Goal: Find contact information: Obtain details needed to contact an individual or organization

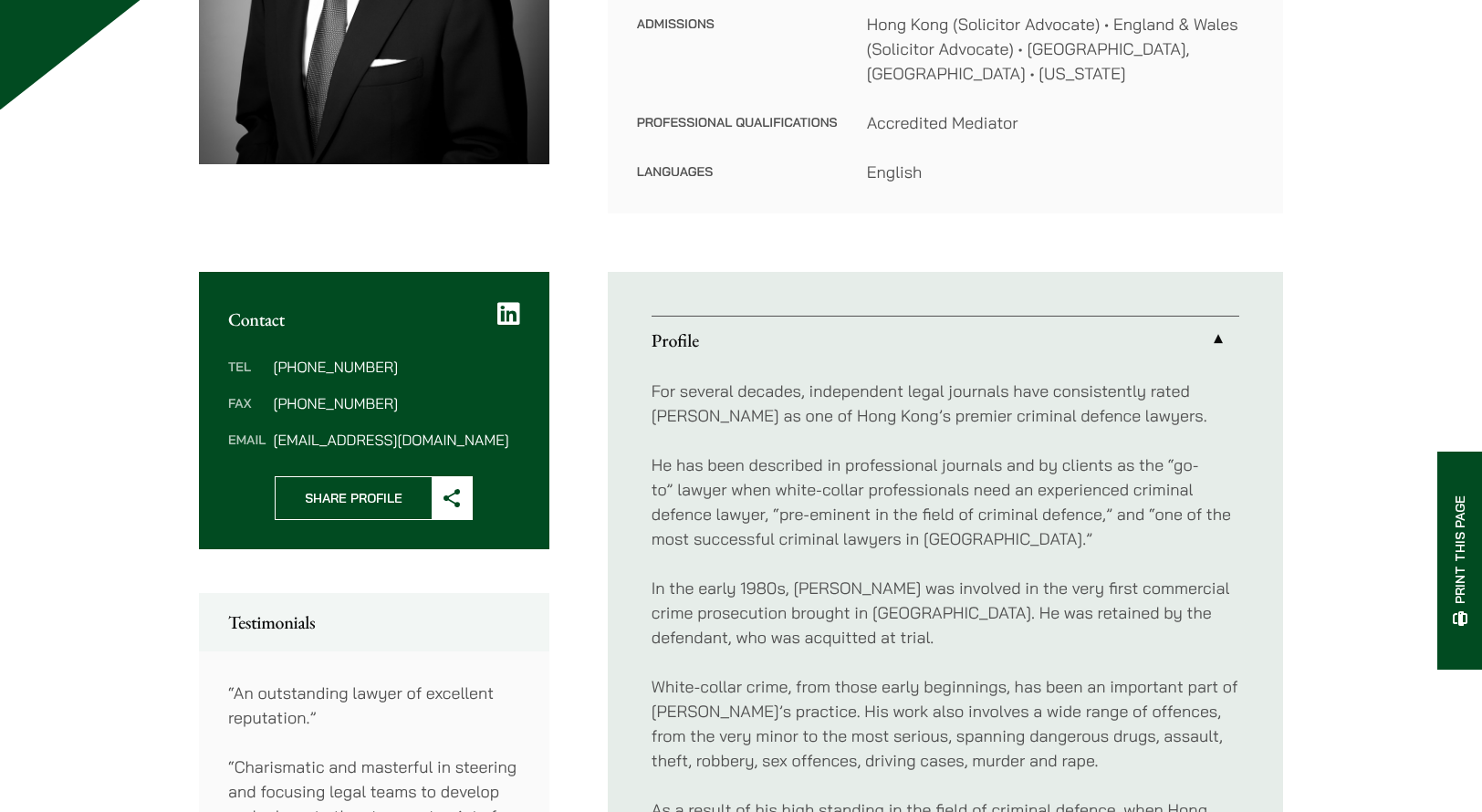
scroll to position [456, 0]
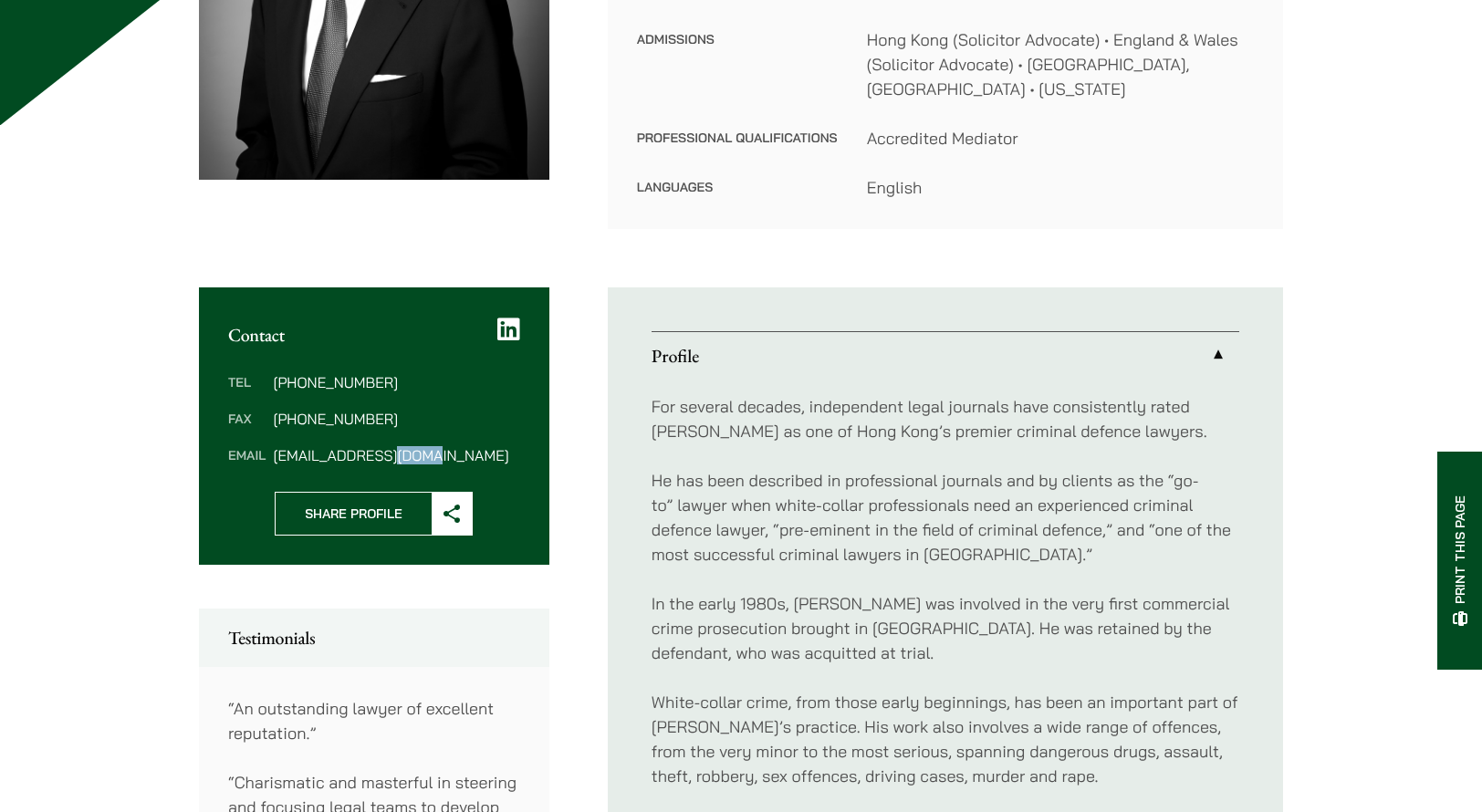
drag, startPoint x: 435, startPoint y: 432, endPoint x: 389, endPoint y: 443, distance: 47.3
click at [389, 442] on div "Tel [PHONE_NUMBER] Fax [PHONE_NUMBER] Email [EMAIL_ADDRESS][DOMAIN_NAME]" at bounding box center [374, 418] width 351 height 146
drag, startPoint x: 273, startPoint y: 430, endPoint x: 431, endPoint y: 433, distance: 158.0
click at [431, 448] on dd "[EMAIL_ADDRESS][DOMAIN_NAME]" at bounding box center [397, 455] width 247 height 14
copy dd "[EMAIL_ADDRESS][DOMAIN_NAME]"
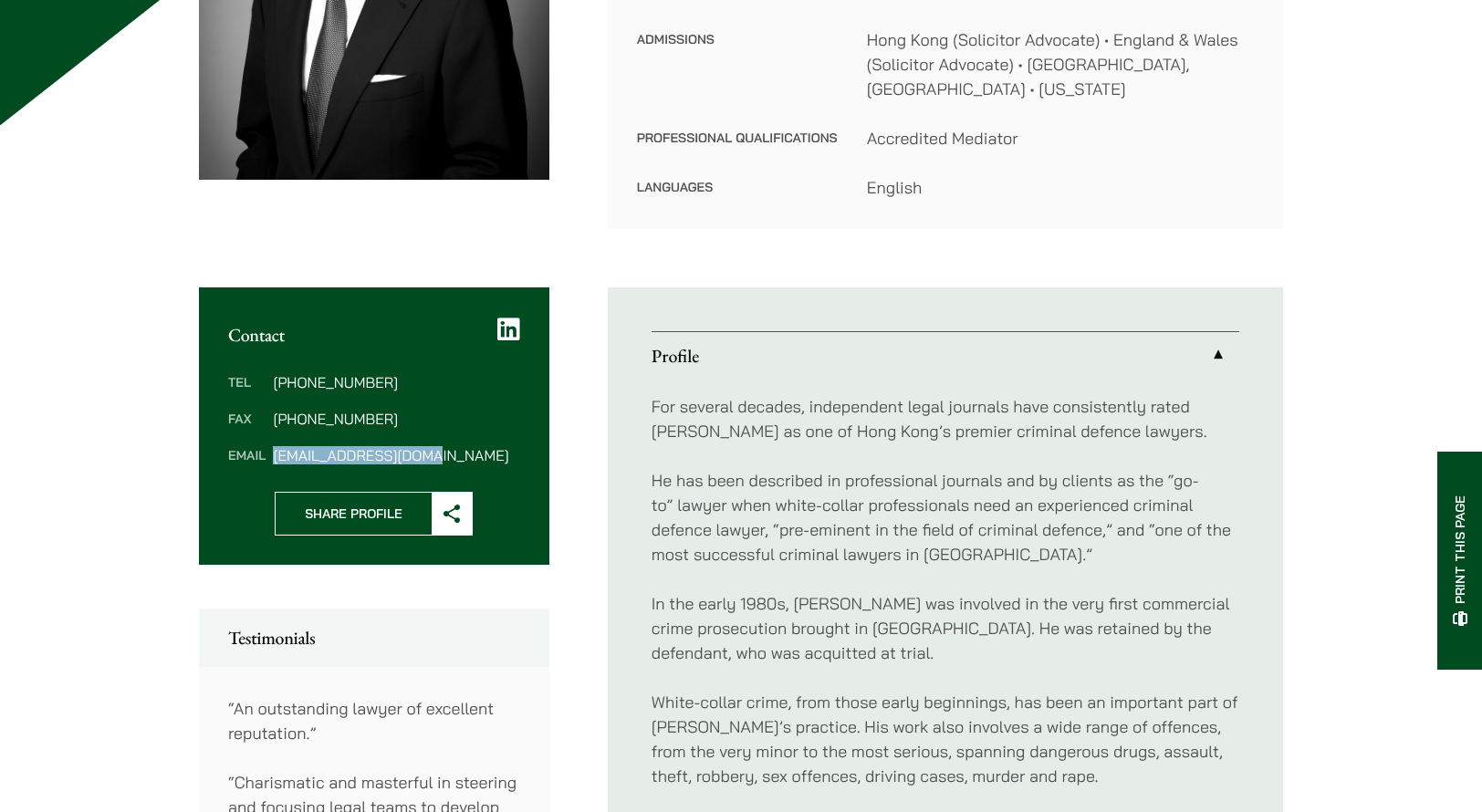
scroll to position [0, 0]
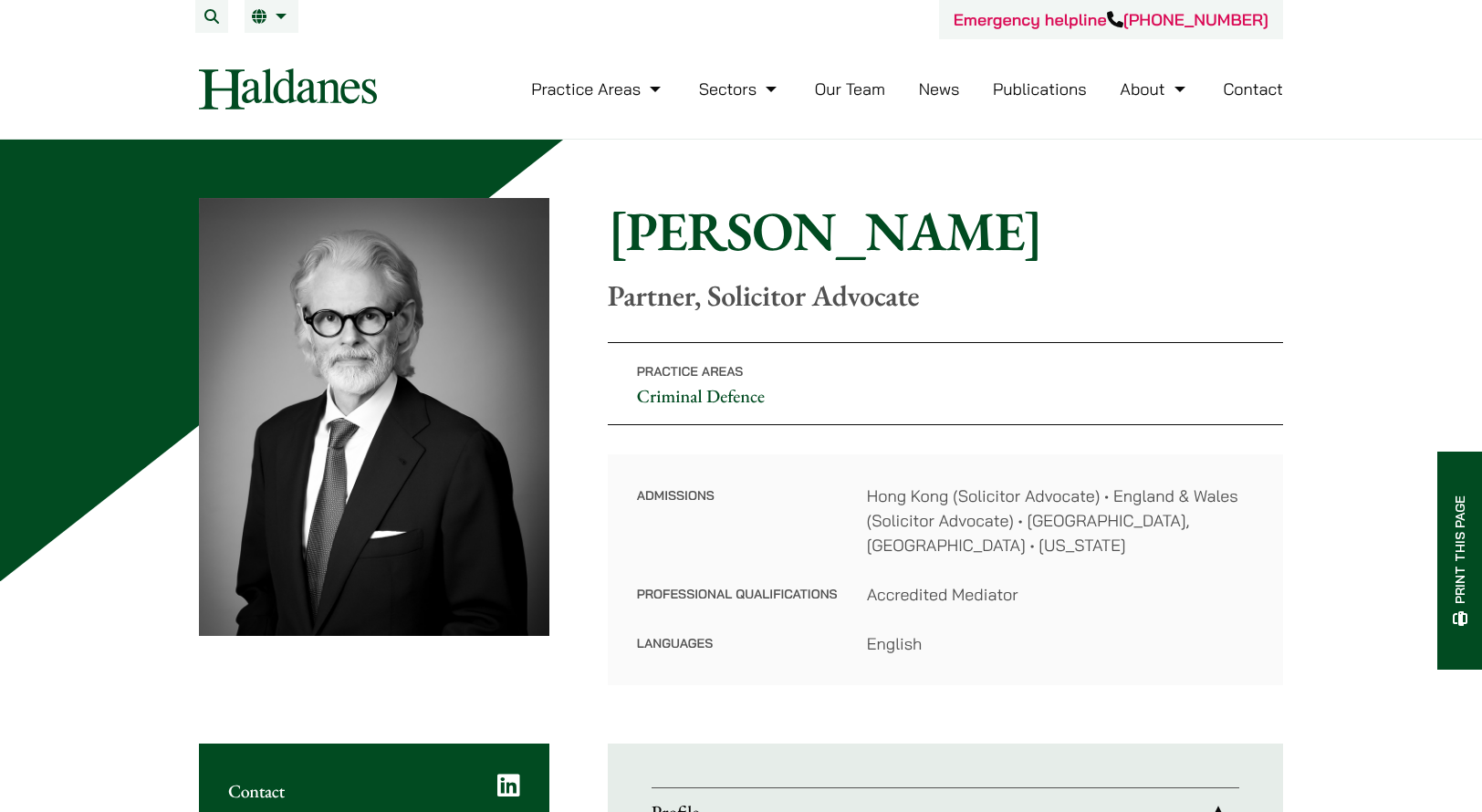
click at [818, 487] on dt "Admissions" at bounding box center [737, 532] width 201 height 98
drag, startPoint x: 828, startPoint y: 494, endPoint x: 1063, endPoint y: 486, distance: 235.1
click at [1063, 486] on dl "Admissions [GEOGRAPHIC_DATA] (Solicitor Advocate) • England & Wales (Solicitor …" at bounding box center [944, 569] width 616 height 172
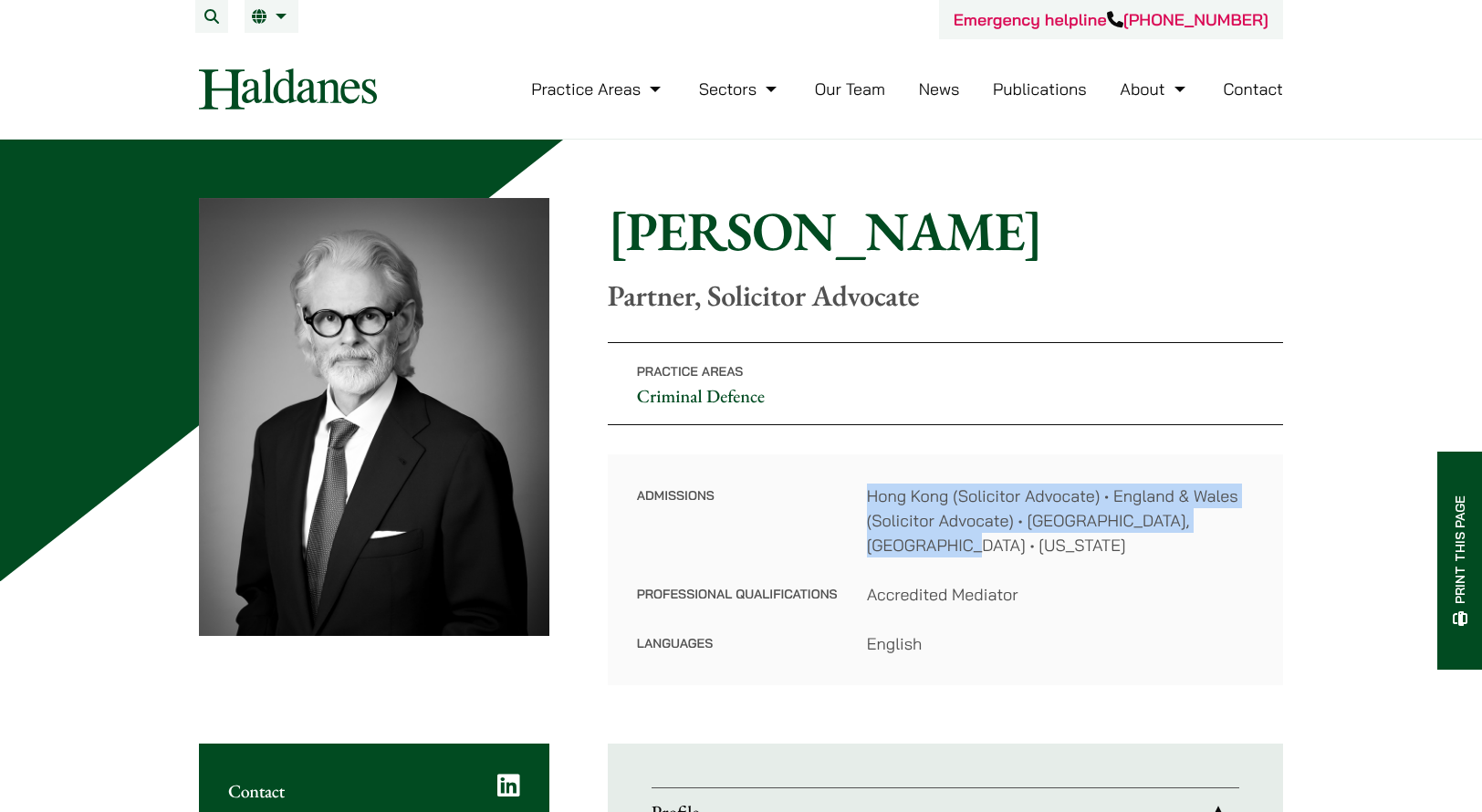
drag, startPoint x: 1253, startPoint y: 520, endPoint x: 869, endPoint y: 490, distance: 385.2
click at [869, 490] on dd "Hong Kong (Solicitor Advocate) • England & Wales (Solicitor Advocate) • [GEOGRA…" at bounding box center [1060, 520] width 387 height 74
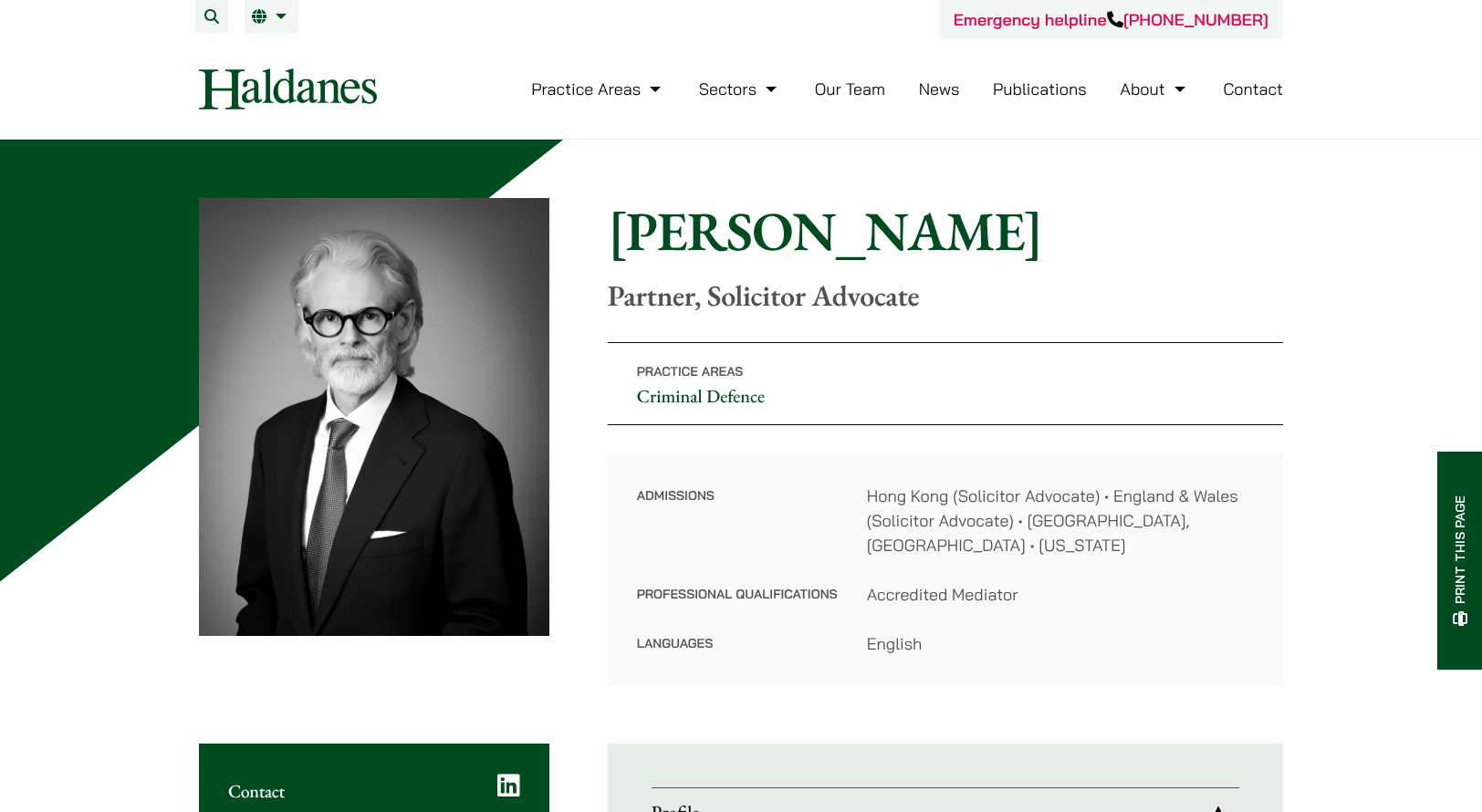
click at [838, 490] on dl "Admissions [GEOGRAPHIC_DATA] (Solicitor Advocate) • England & Wales (Solicitor …" at bounding box center [944, 569] width 616 height 172
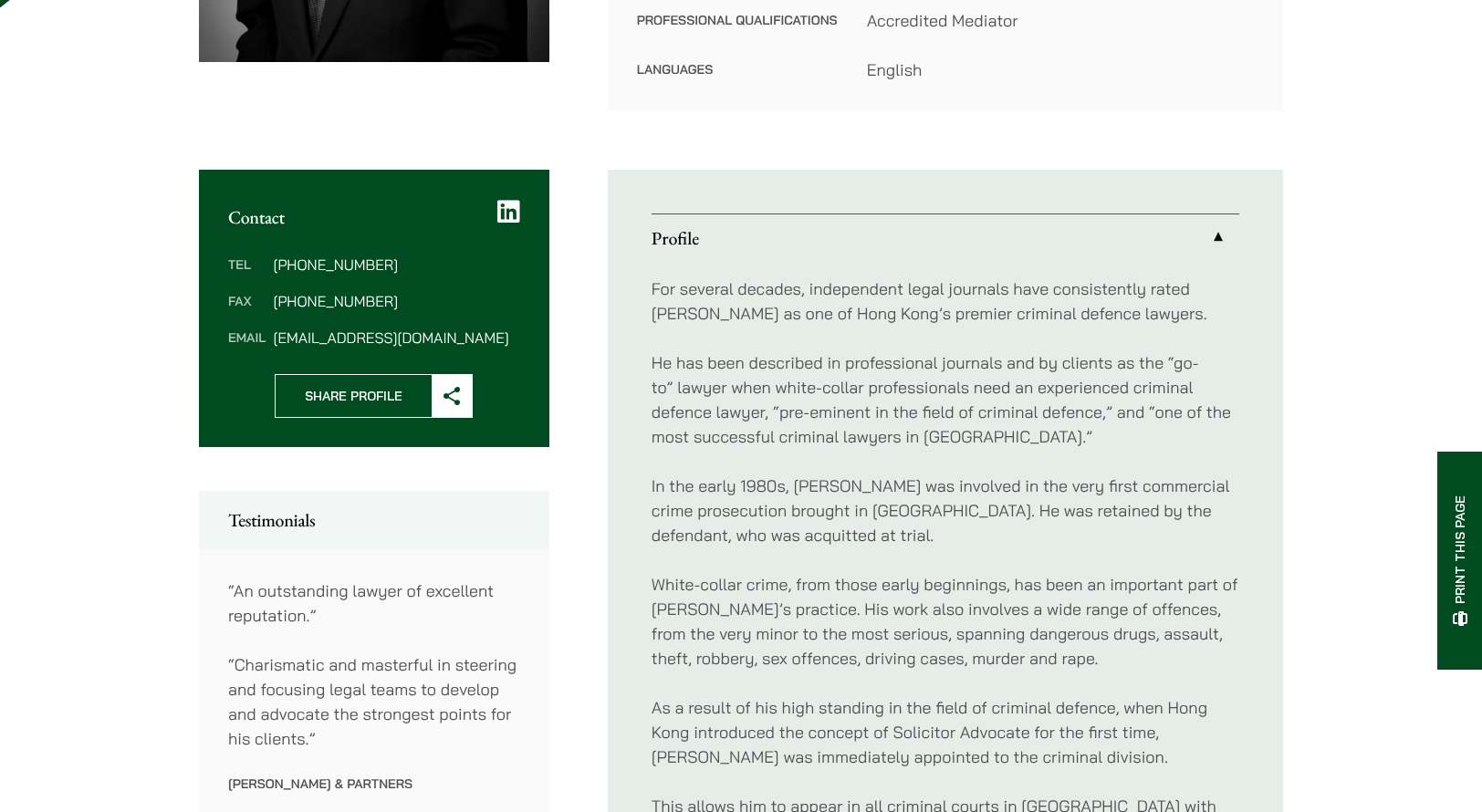
scroll to position [547, 0]
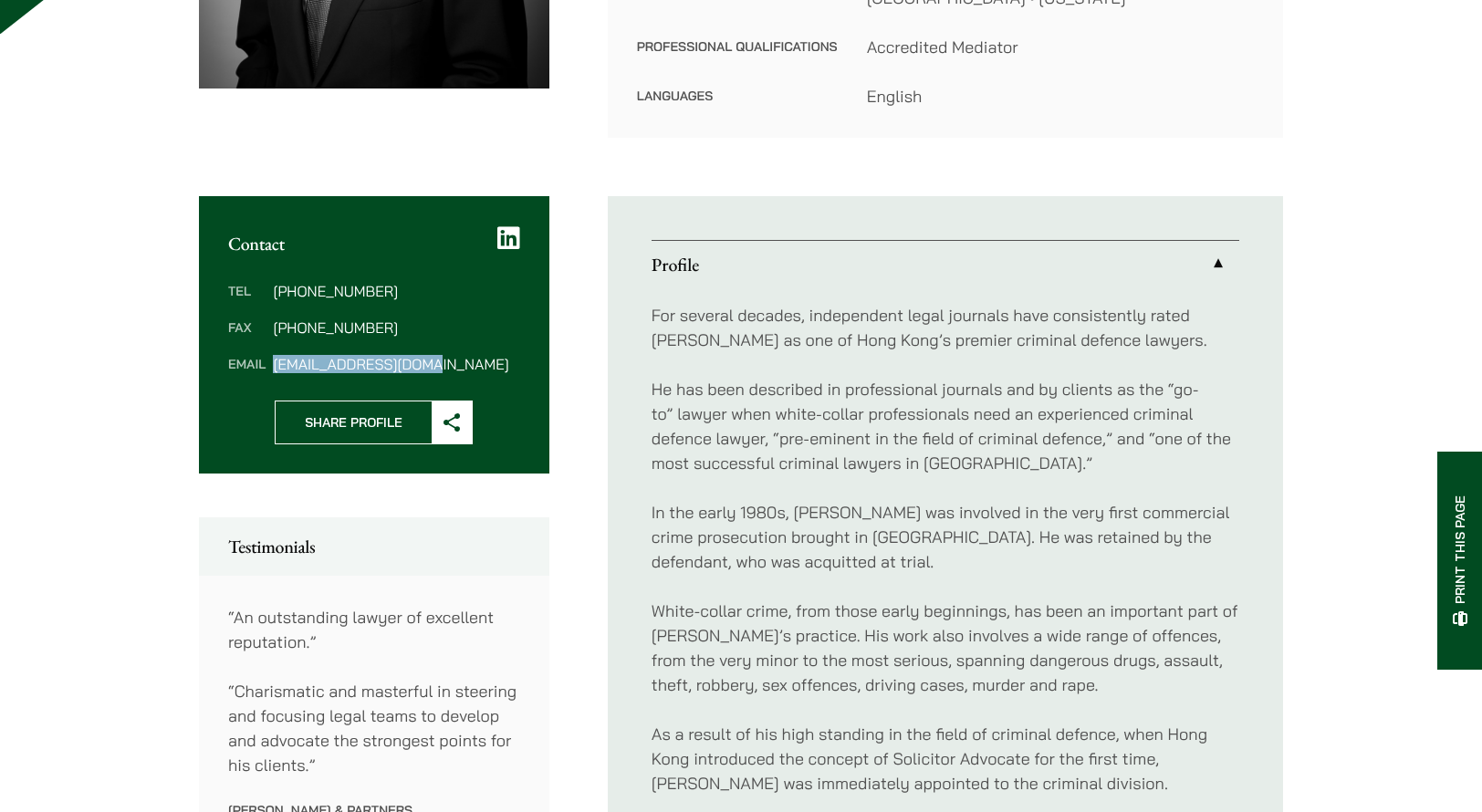
drag, startPoint x: 450, startPoint y: 342, endPoint x: 277, endPoint y: 342, distance: 173.0
click at [277, 356] on dd "[EMAIL_ADDRESS][DOMAIN_NAME]" at bounding box center [397, 363] width 247 height 14
copy dd "[EMAIL_ADDRESS][DOMAIN_NAME]"
